Goal: Task Accomplishment & Management: Use online tool/utility

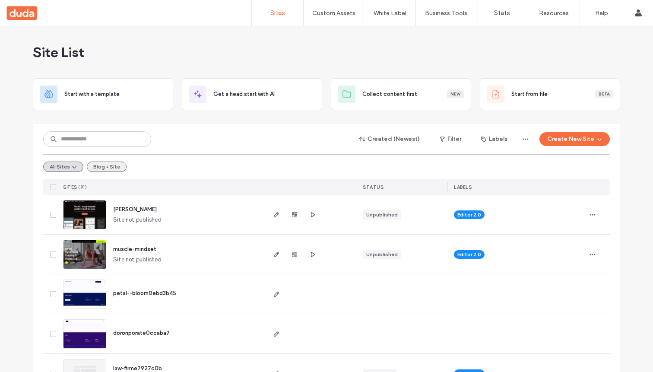
click at [101, 167] on button "Blog + Site" at bounding box center [107, 167] width 40 height 10
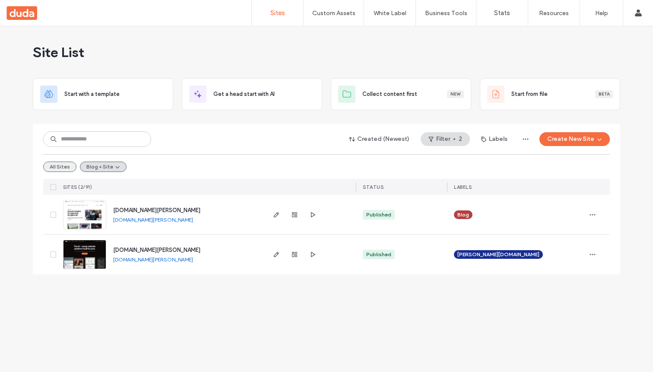
click at [62, 168] on button "All Sites" at bounding box center [59, 167] width 33 height 10
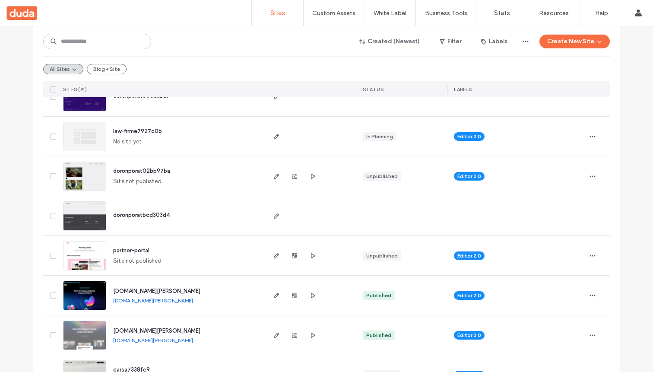
scroll to position [240, 0]
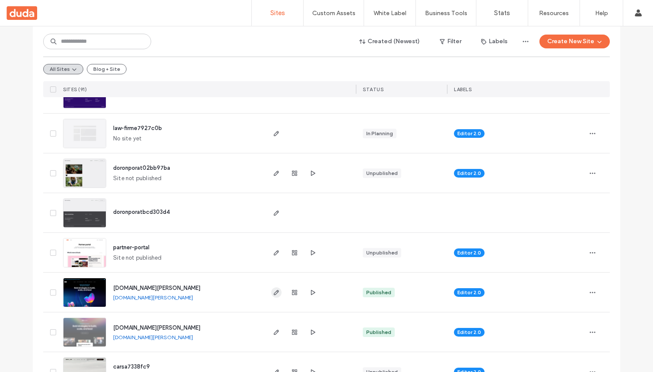
click at [276, 294] on icon "button" at bounding box center [276, 292] width 7 height 7
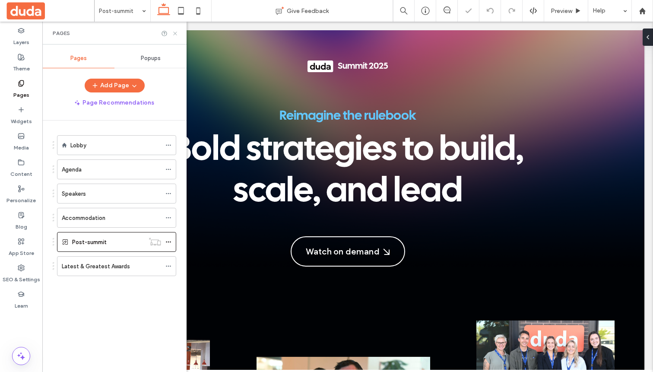
click at [175, 34] on icon at bounding box center [175, 33] width 6 height 6
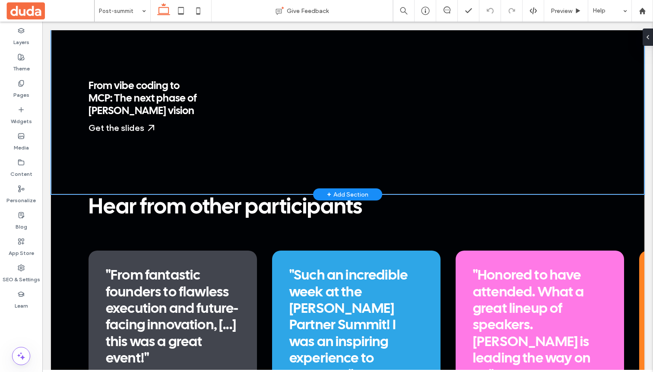
scroll to position [1980, 0]
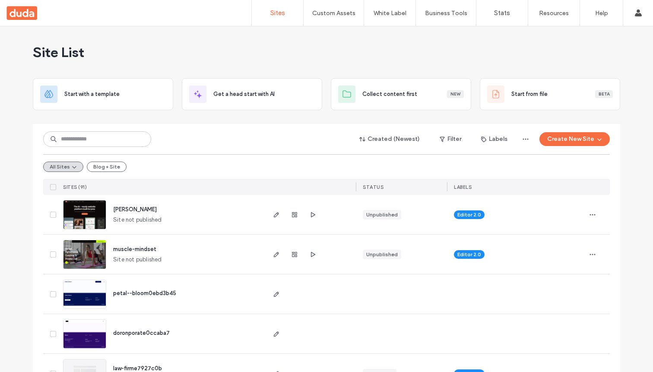
scroll to position [257, 0]
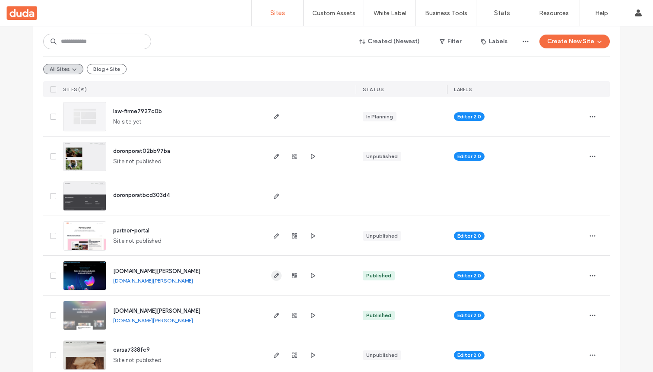
click at [274, 276] on use "button" at bounding box center [276, 275] width 5 height 5
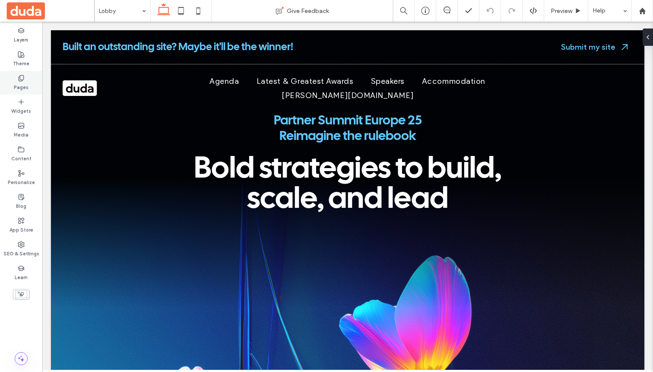
click at [16, 86] on label "Pages" at bounding box center [21, 87] width 15 height 10
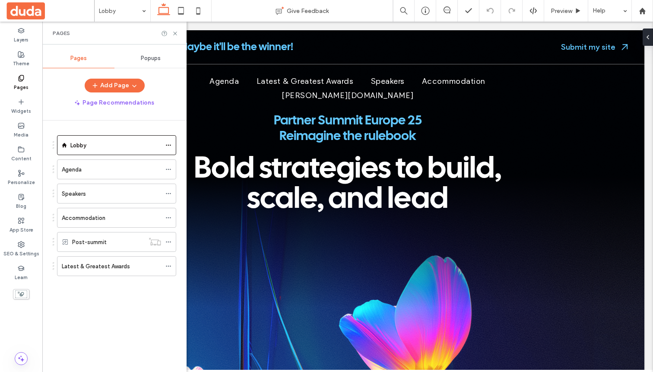
click at [114, 252] on ol "Lobby Agenda Speakers Accommodation Post-summit Latest & Greatest Awards" at bounding box center [111, 205] width 130 height 141
click at [112, 242] on div "Post-summit" at bounding box center [108, 242] width 72 height 9
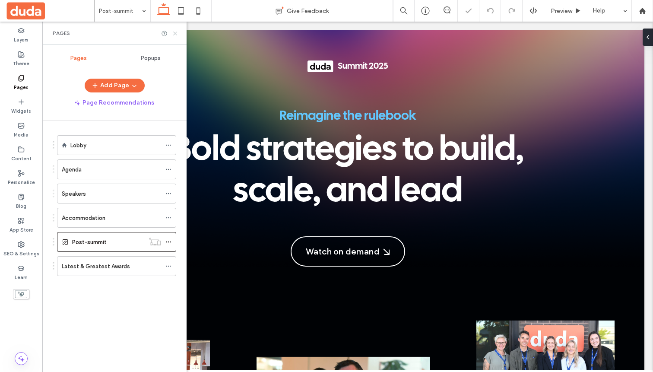
click at [175, 33] on icon at bounding box center [175, 33] width 6 height 6
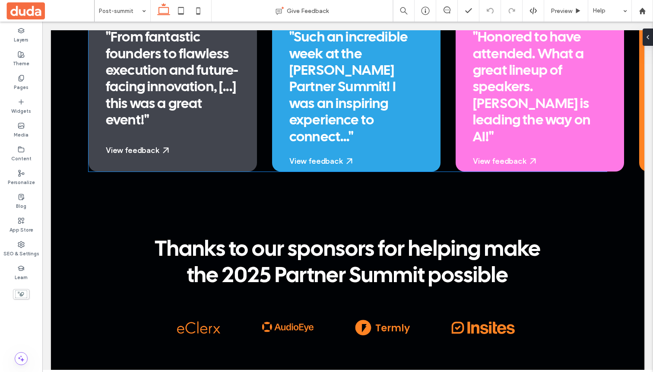
scroll to position [1958, 0]
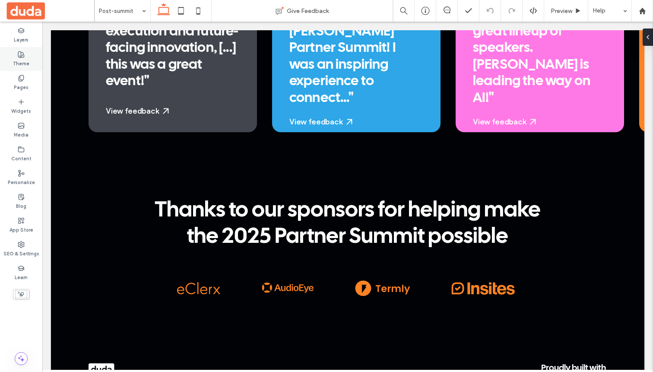
click at [20, 54] on icon at bounding box center [21, 54] width 7 height 7
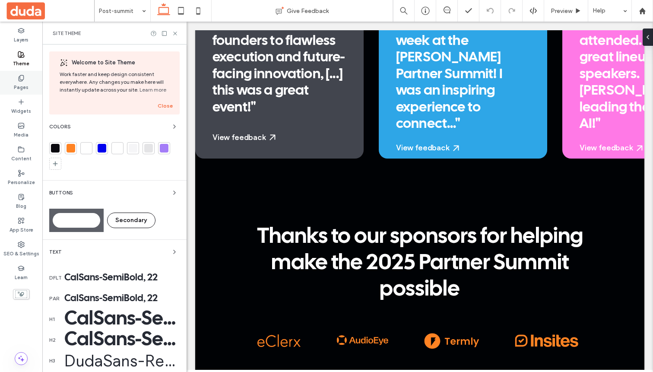
click at [19, 90] on label "Pages" at bounding box center [21, 87] width 15 height 10
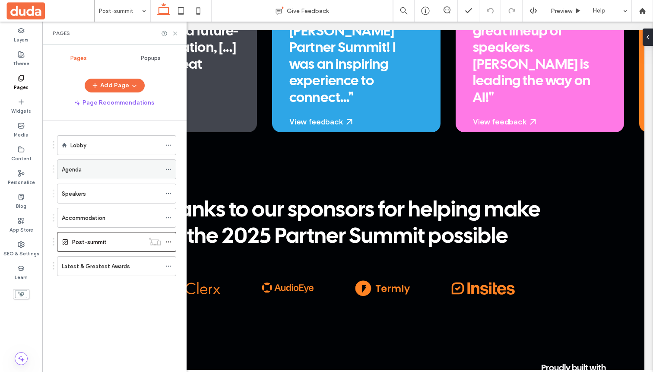
click at [108, 171] on div "Agenda" at bounding box center [111, 169] width 99 height 9
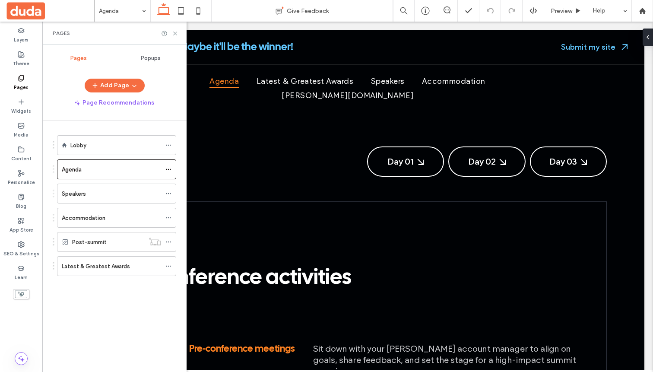
scroll to position [0, 0]
click at [175, 31] on icon at bounding box center [175, 33] width 6 height 6
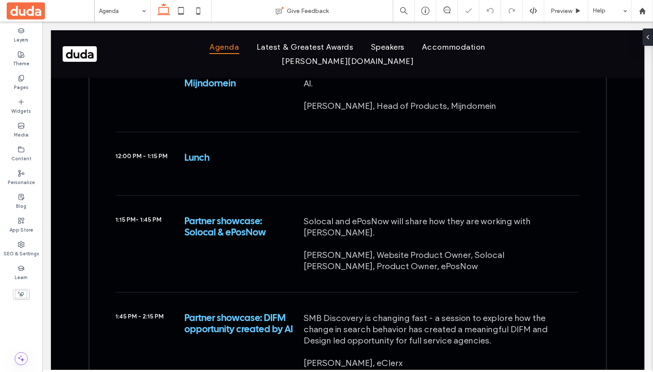
scroll to position [3032, 0]
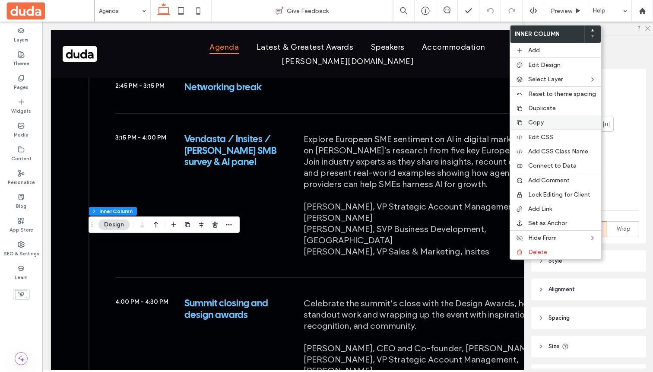
click at [544, 125] on label "Copy" at bounding box center [562, 122] width 68 height 7
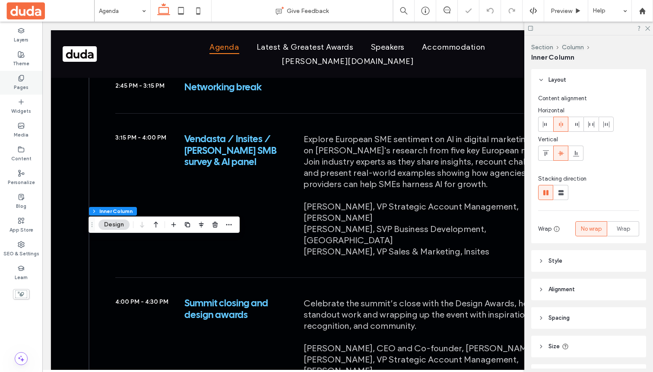
click at [27, 89] on label "Pages" at bounding box center [21, 87] width 15 height 10
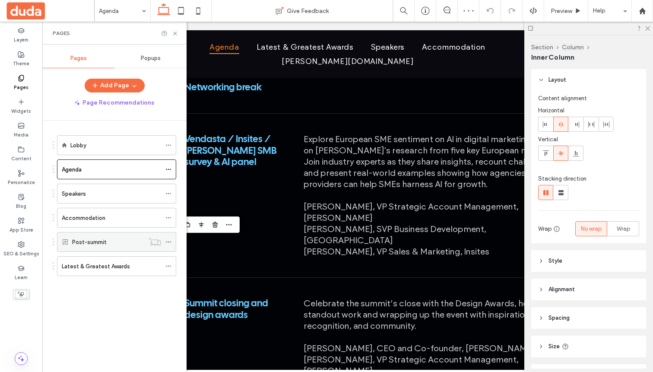
click at [94, 242] on label "Post-summit" at bounding box center [89, 241] width 35 height 15
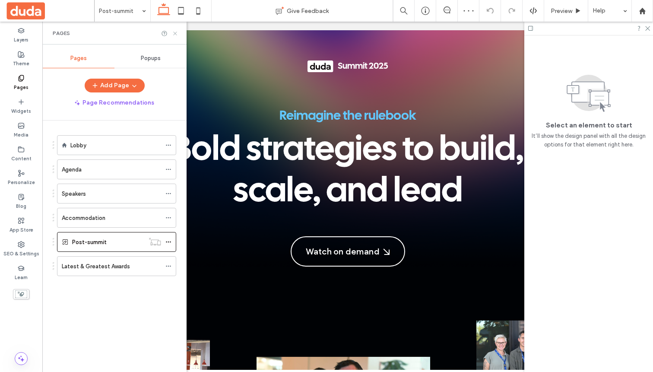
scroll to position [0, 0]
click at [174, 32] on icon at bounding box center [175, 33] width 6 height 6
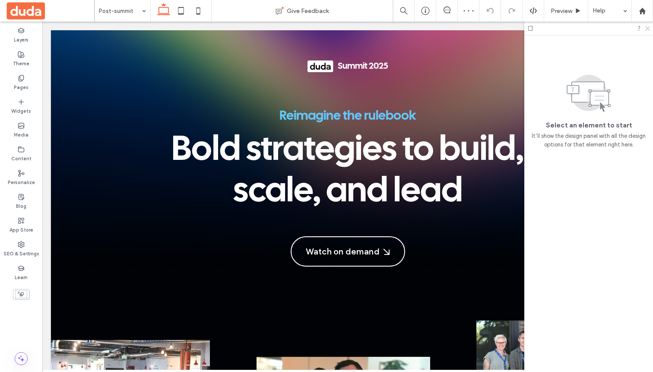
drag, startPoint x: 646, startPoint y: 28, endPoint x: 604, endPoint y: 6, distance: 47.5
click at [646, 28] on icon at bounding box center [647, 28] width 6 height 6
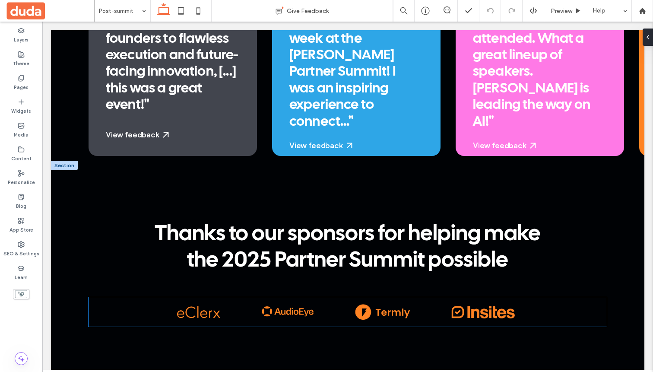
scroll to position [1969, 0]
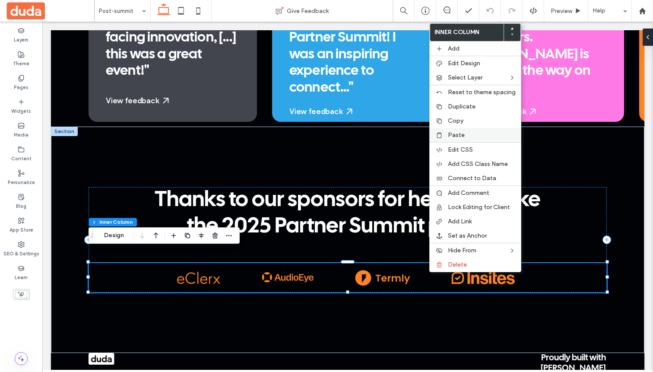
click at [457, 135] on span "Paste" at bounding box center [456, 134] width 17 height 7
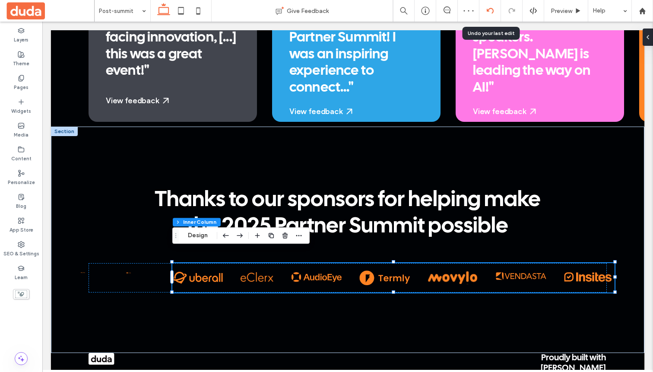
click at [484, 12] on div at bounding box center [489, 10] width 21 height 7
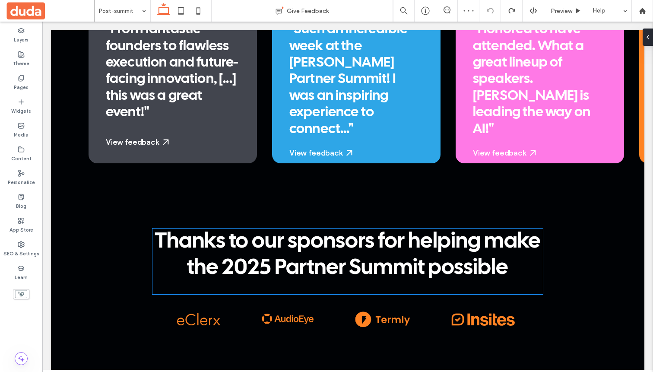
scroll to position [1980, 0]
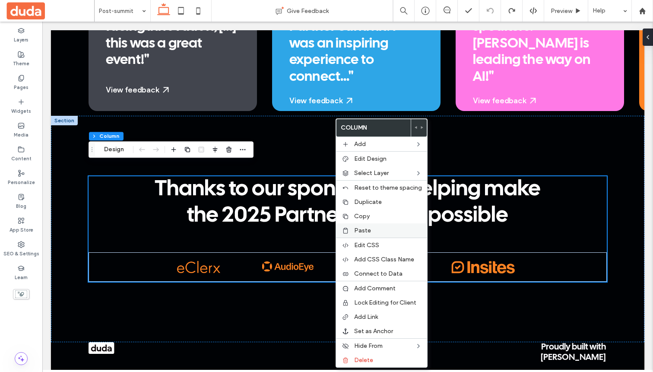
click at [367, 231] on span "Paste" at bounding box center [362, 230] width 17 height 7
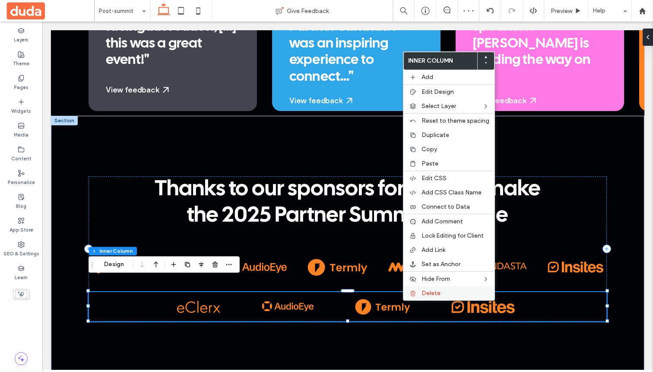
click at [432, 292] on span "Delete" at bounding box center [430, 292] width 19 height 7
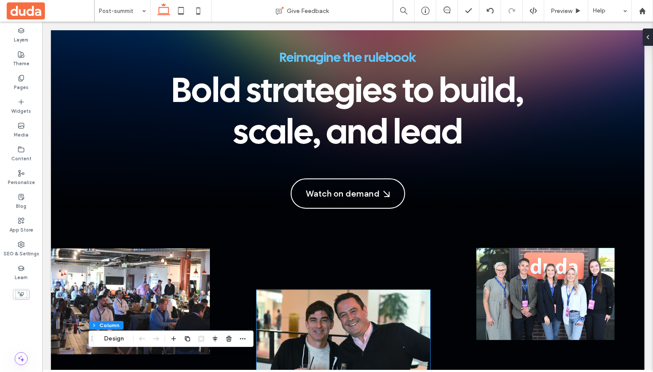
scroll to position [0, 0]
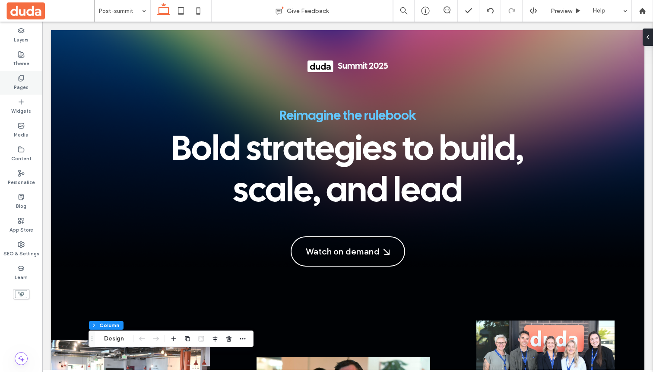
click at [26, 82] on label "Pages" at bounding box center [21, 87] width 15 height 10
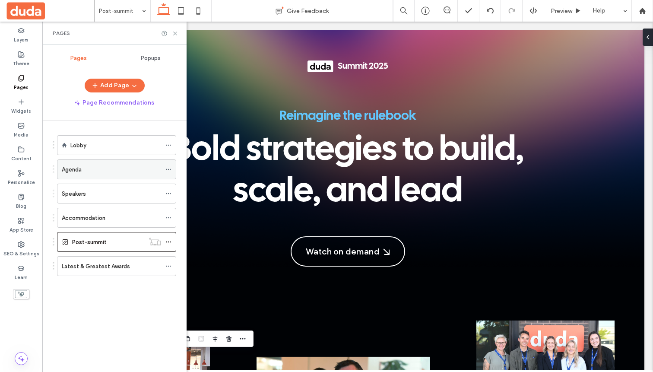
click at [98, 167] on div "Agenda" at bounding box center [111, 169] width 99 height 9
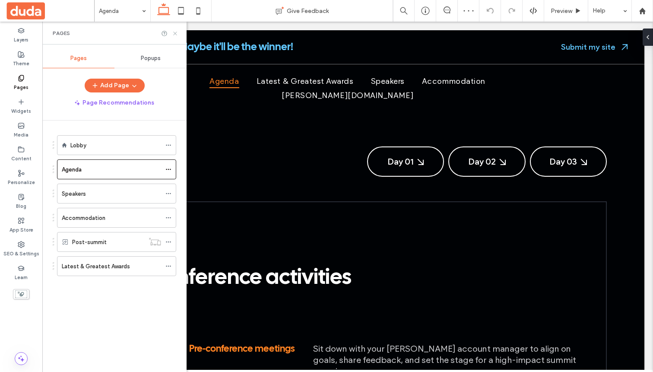
click at [177, 35] on use at bounding box center [174, 33] width 3 height 3
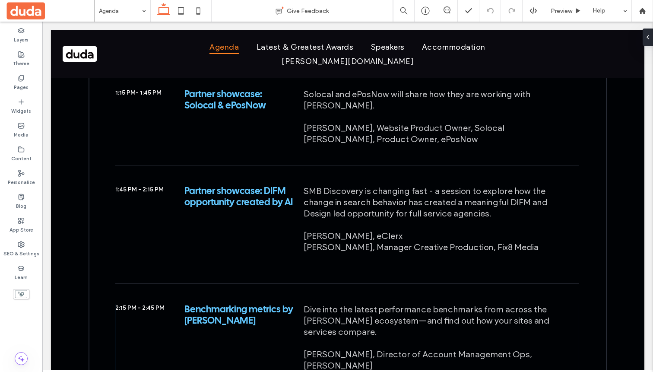
scroll to position [3032, 0]
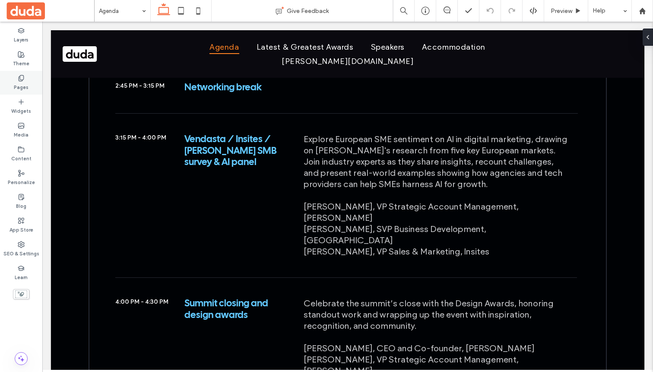
click at [19, 76] on icon at bounding box center [21, 78] width 7 height 7
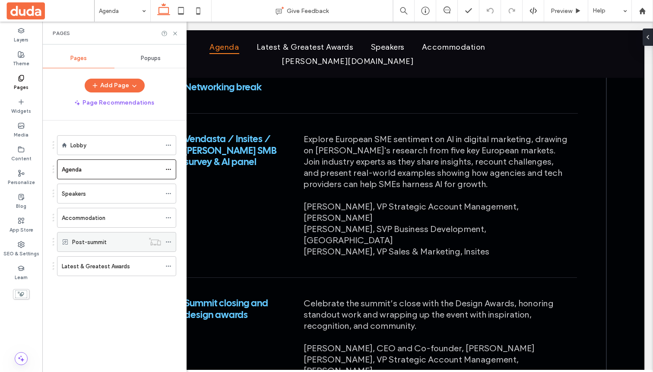
click at [115, 245] on div "Post-summit" at bounding box center [108, 242] width 72 height 9
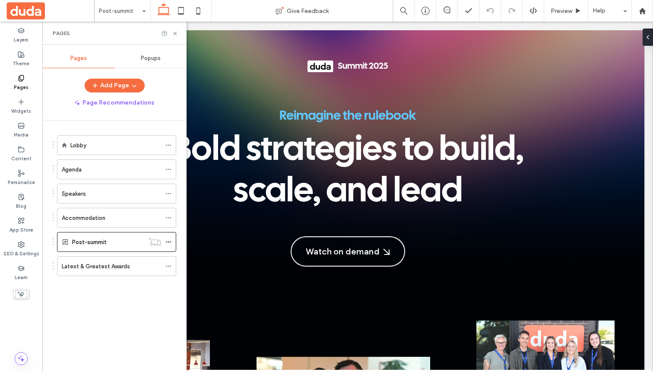
scroll to position [0, 0]
click at [174, 35] on icon at bounding box center [175, 33] width 6 height 6
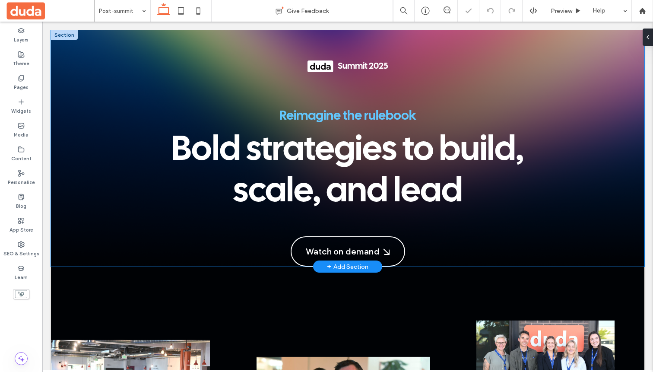
click at [361, 66] on span "Summit 2025" at bounding box center [363, 66] width 51 height 8
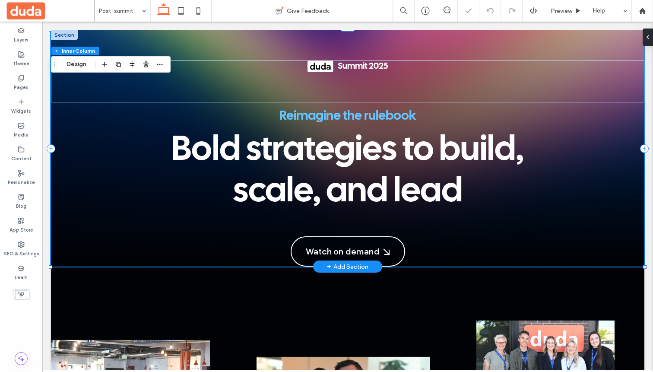
click at [351, 65] on span "Summit 2025" at bounding box center [363, 66] width 51 height 8
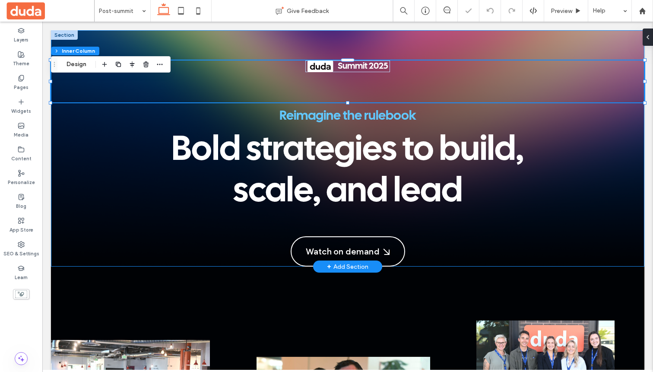
click at [351, 65] on span "Summit 2025" at bounding box center [363, 66] width 51 height 8
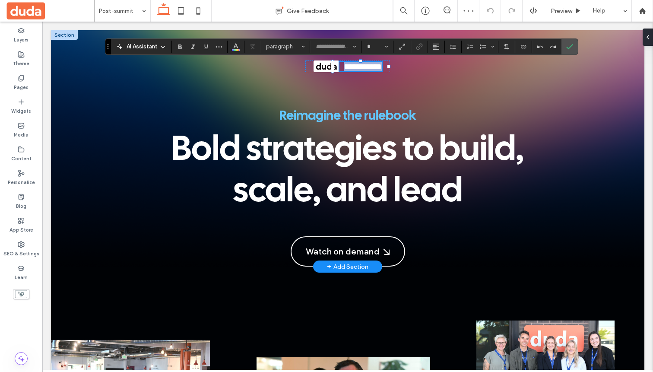
type input "**********"
type input "**"
click at [575, 48] on label "Confirm" at bounding box center [569, 47] width 13 height 16
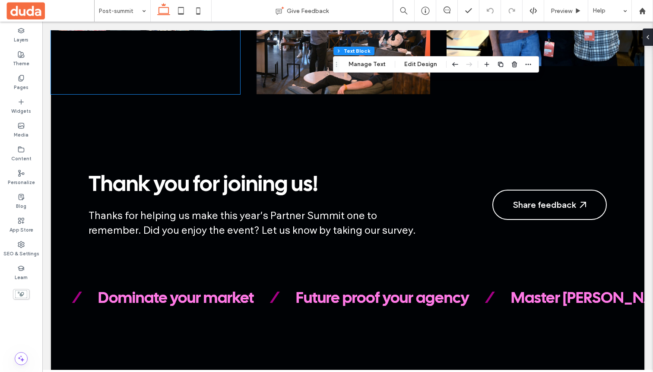
scroll to position [676, 0]
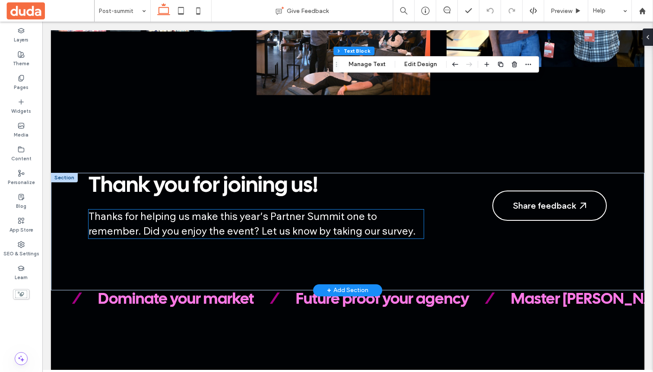
click at [269, 222] on span "Thanks for helping us make this year’s Partner Summit one to remember. Did you …" at bounding box center [252, 223] width 327 height 27
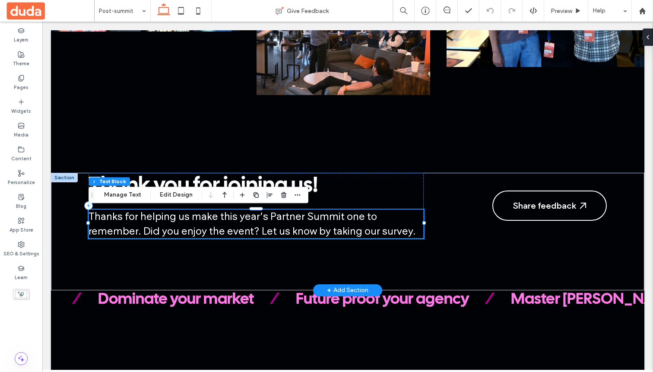
click at [263, 217] on span "Thanks for helping us make this year’s Partner Summit one to remember. Did you …" at bounding box center [252, 223] width 327 height 27
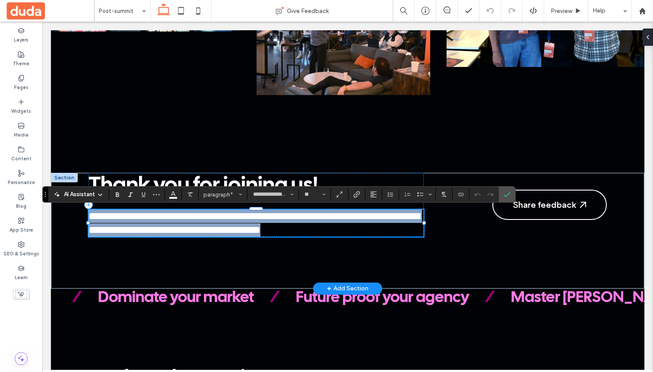
click at [263, 217] on span "**********" at bounding box center [254, 223] width 331 height 24
click at [268, 217] on span "**********" at bounding box center [254, 223] width 331 height 24
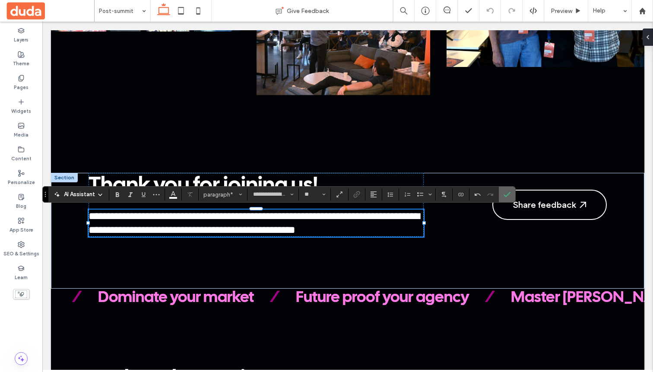
click at [508, 191] on icon "Confirm" at bounding box center [507, 194] width 7 height 7
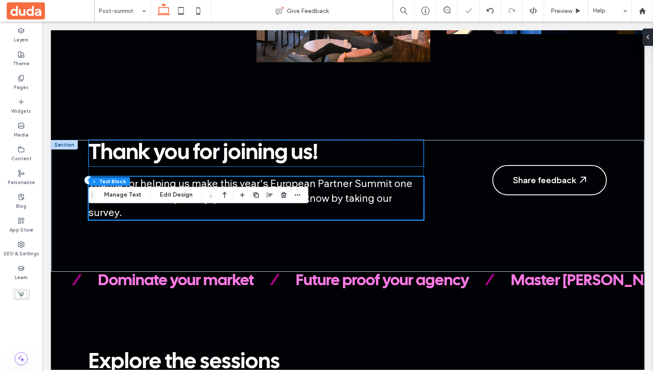
scroll to position [711, 0]
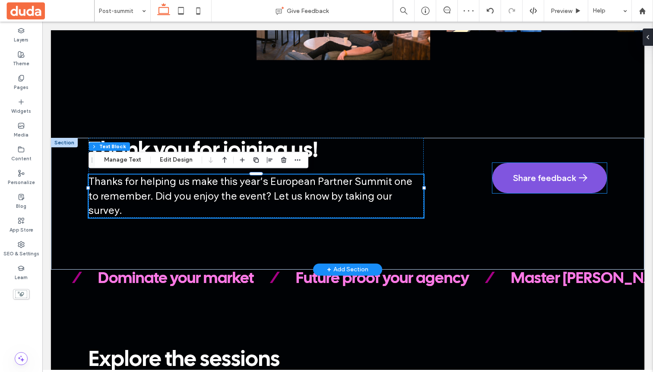
click at [517, 182] on div "Share feedback" at bounding box center [549, 178] width 73 height 29
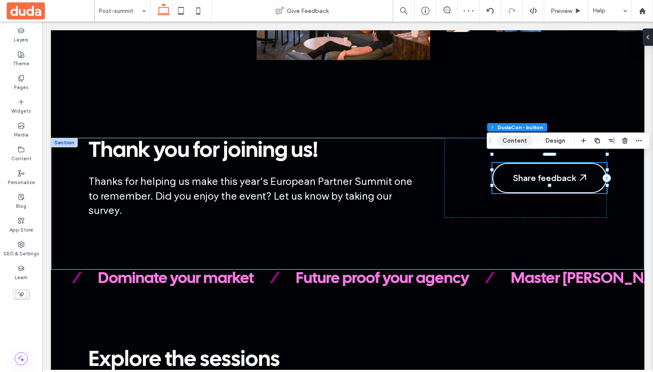
click at [513, 136] on button "Content" at bounding box center [515, 141] width 36 height 10
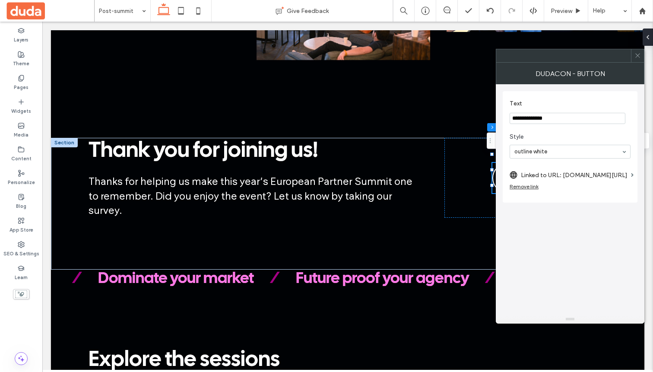
click at [585, 81] on div "DudaCon - button" at bounding box center [570, 74] width 149 height 22
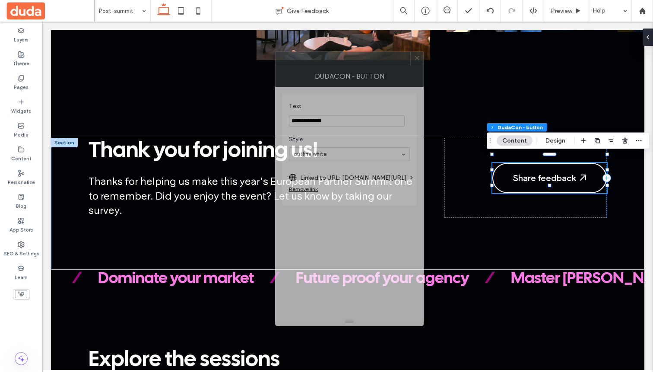
drag, startPoint x: 585, startPoint y: 57, endPoint x: 344, endPoint y: 61, distance: 241.0
click at [344, 61] on div at bounding box center [343, 58] width 135 height 13
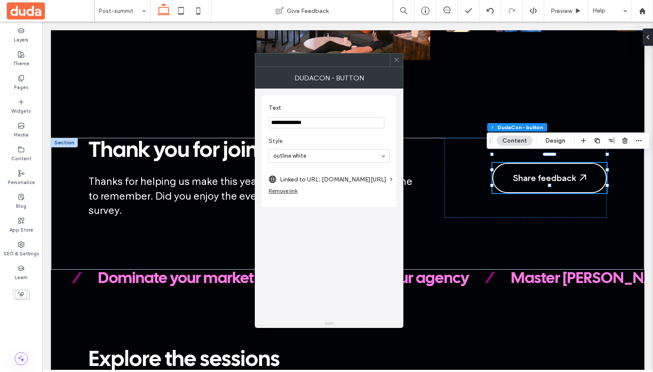
click at [303, 121] on input "**********" at bounding box center [327, 122] width 116 height 11
click at [293, 188] on div "Remove link" at bounding box center [283, 190] width 29 height 6
click at [284, 181] on label "Link" at bounding box center [326, 179] width 115 height 16
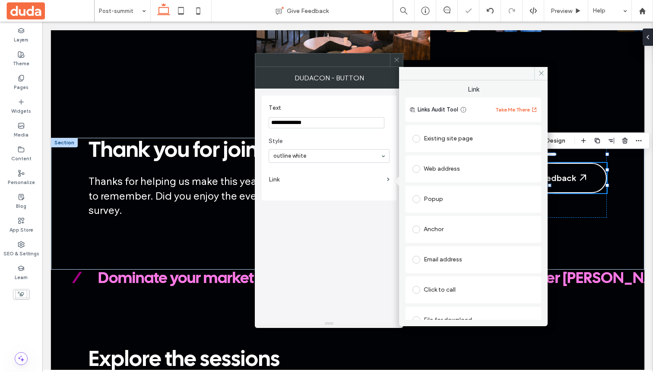
click at [428, 169] on div "Web address" at bounding box center [473, 169] width 122 height 14
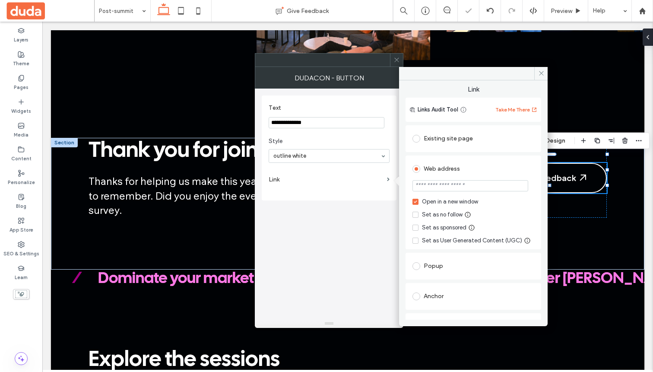
click at [453, 176] on section at bounding box center [473, 187] width 122 height 22
click at [453, 183] on input "url" at bounding box center [470, 185] width 116 height 11
paste input "**********"
type input "**********"
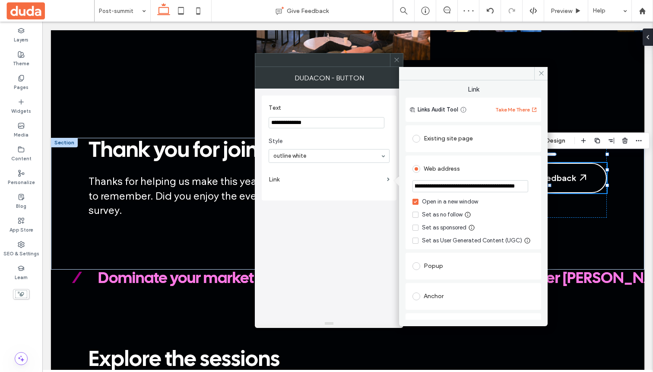
click at [423, 215] on div "Set as no follow" at bounding box center [442, 214] width 41 height 9
click at [540, 76] on icon at bounding box center [541, 73] width 6 height 6
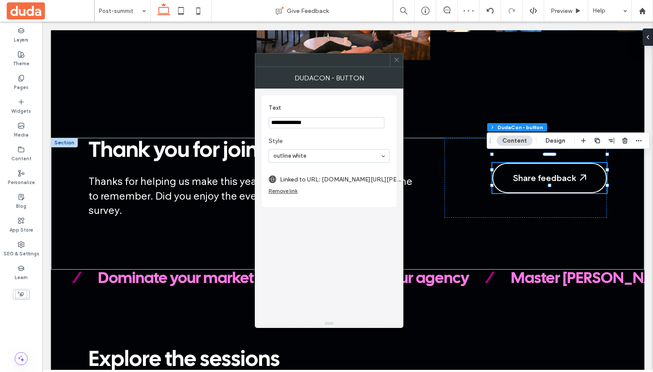
click at [395, 66] on div at bounding box center [329, 60] width 149 height 14
click at [392, 62] on div at bounding box center [396, 60] width 13 height 13
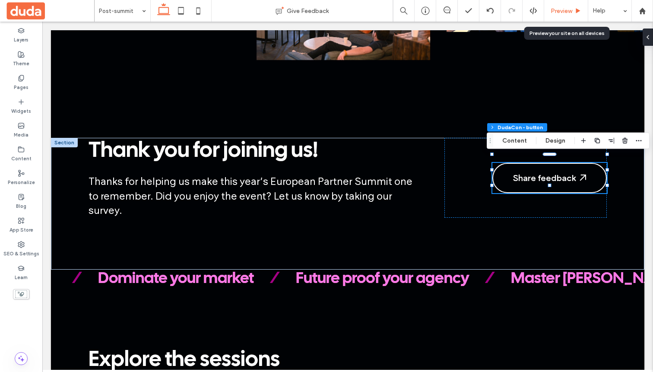
click at [573, 6] on div "Preview" at bounding box center [566, 11] width 44 height 22
click at [553, 13] on span "Preview" at bounding box center [562, 10] width 22 height 7
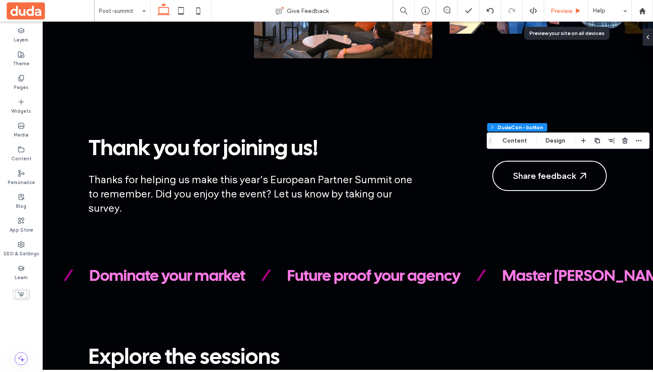
scroll to position [703, 0]
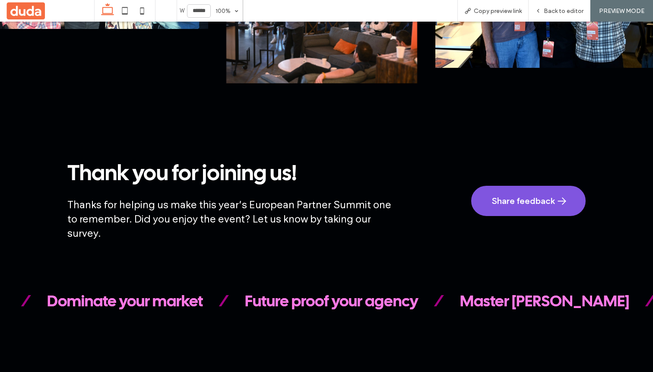
click at [523, 192] on div "Share feedback" at bounding box center [528, 201] width 73 height 29
click at [506, 192] on div "Share feedback" at bounding box center [528, 201] width 73 height 29
click at [524, 187] on div "Share feedback" at bounding box center [528, 201] width 73 height 29
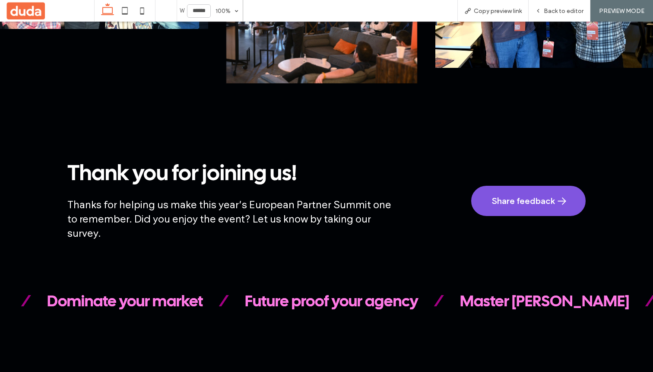
click at [515, 192] on div "Share feedback" at bounding box center [528, 201] width 73 height 29
click at [513, 200] on div "Share feedback" at bounding box center [528, 201] width 73 height 29
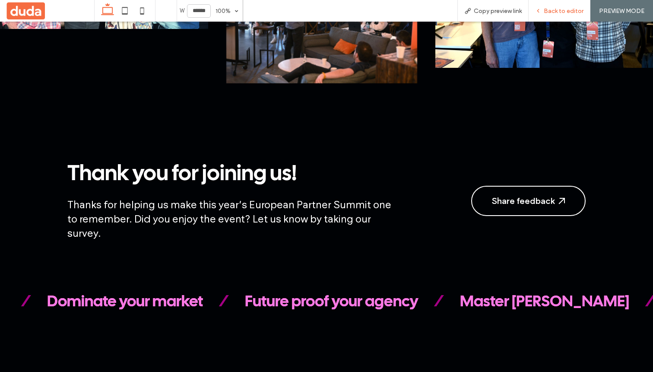
click at [564, 8] on span "Back to editor" at bounding box center [564, 10] width 40 height 7
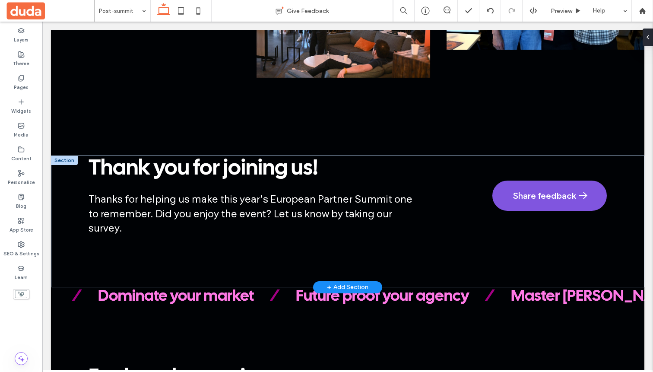
scroll to position [692, 0]
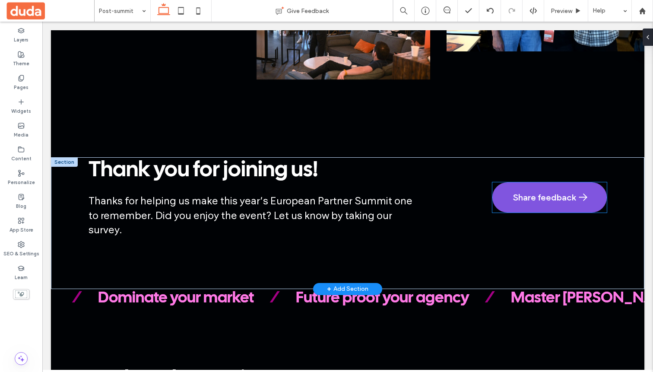
click at [540, 184] on div "Share feedback" at bounding box center [549, 197] width 73 height 29
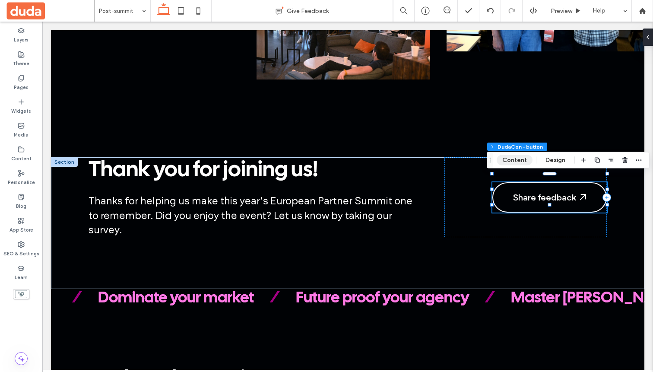
click at [517, 156] on button "Content" at bounding box center [515, 160] width 36 height 10
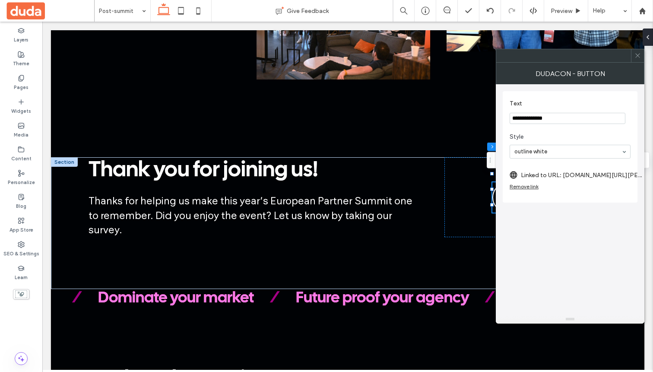
click at [585, 174] on label "Linked to URL: [DOMAIN_NAME][URL][PERSON_NAME]" at bounding box center [581, 175] width 121 height 16
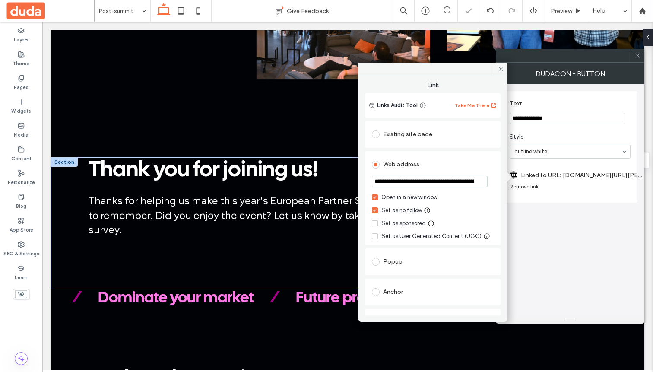
click at [450, 182] on input "**********" at bounding box center [430, 181] width 116 height 11
click at [499, 67] on icon at bounding box center [500, 69] width 6 height 6
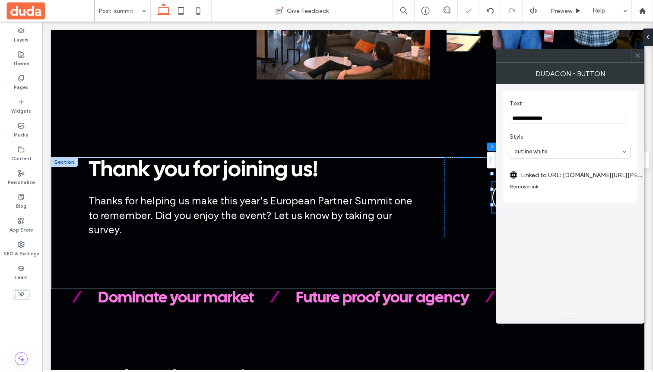
click at [635, 54] on icon at bounding box center [637, 55] width 6 height 6
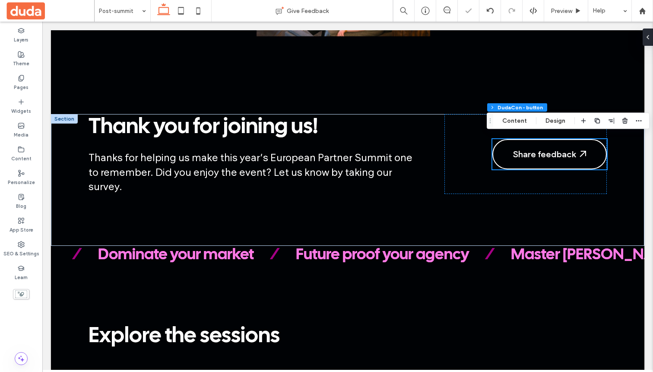
scroll to position [737, 0]
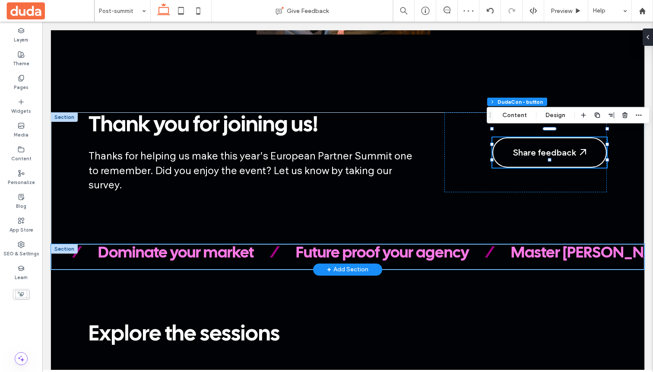
click at [458, 244] on div "/ Dominate your market / Future proof your agency / Master SEO / Retain more cl…" at bounding box center [396, 253] width 1983 height 19
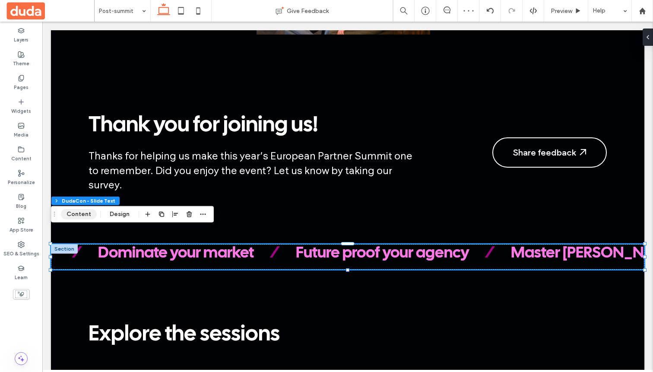
click at [73, 218] on button "Content" at bounding box center [79, 214] width 36 height 10
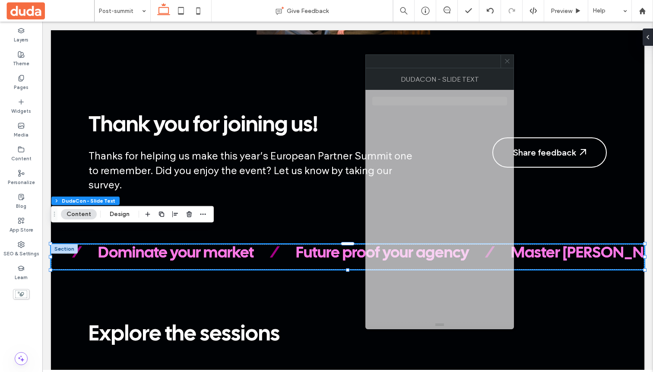
drag, startPoint x: 566, startPoint y: 62, endPoint x: 400, endPoint y: 73, distance: 166.6
click at [400, 68] on div at bounding box center [439, 61] width 149 height 14
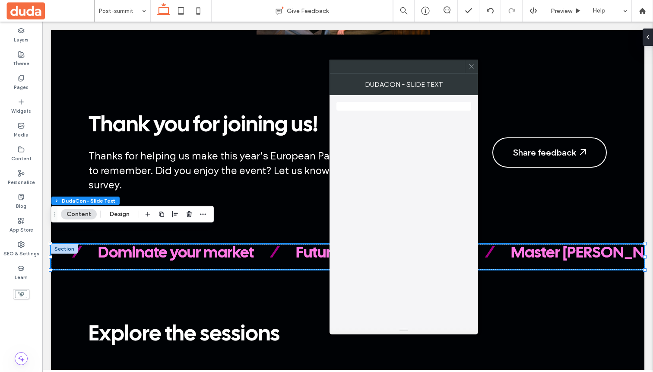
click at [471, 68] on icon at bounding box center [471, 66] width 6 height 6
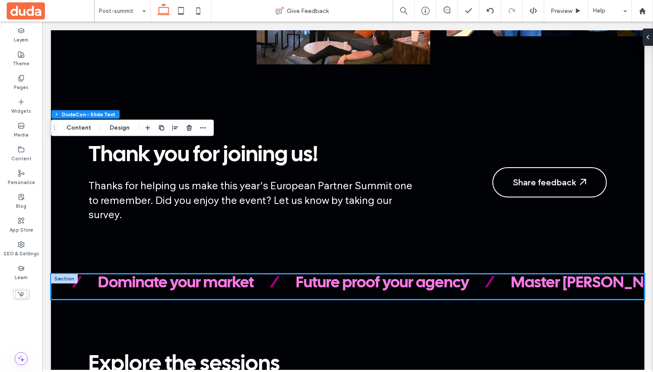
scroll to position [982, 0]
